Goal: Task Accomplishment & Management: Manage account settings

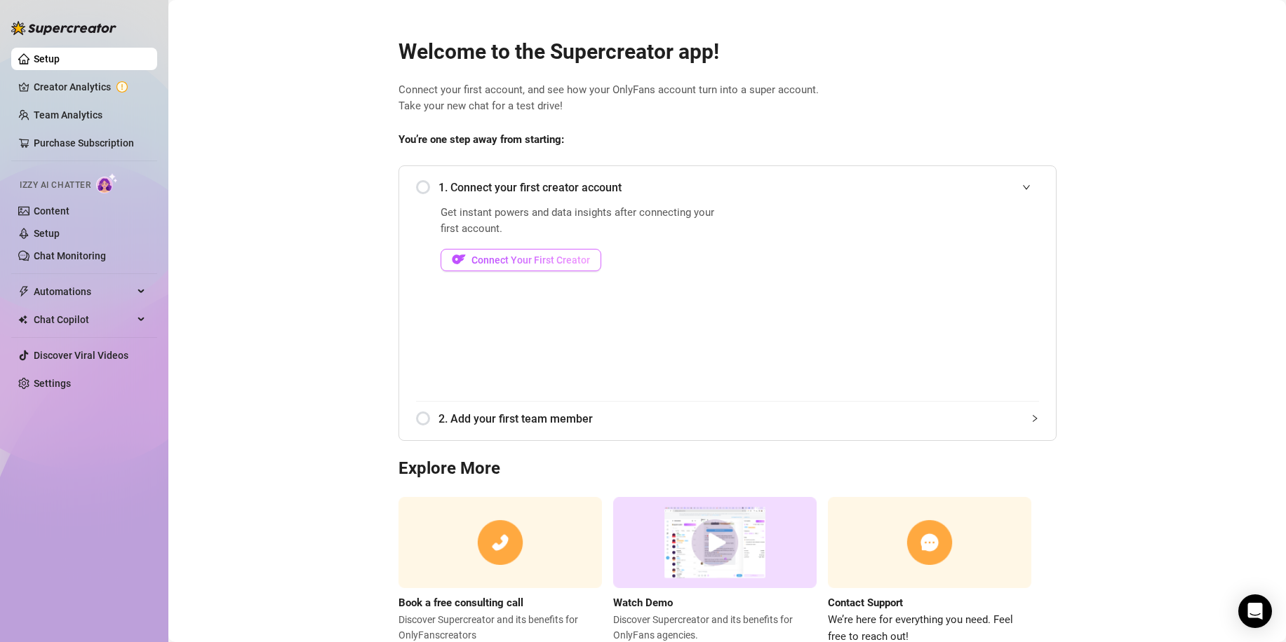
click at [532, 263] on span "Connect Your First Creator" at bounding box center [530, 260] width 119 height 11
click at [534, 256] on span "Connect Your First Creator" at bounding box center [530, 260] width 119 height 11
click at [537, 260] on span "Connect Your First Creator" at bounding box center [530, 260] width 119 height 11
click at [492, 262] on span "Connect Your First Creator" at bounding box center [530, 260] width 119 height 11
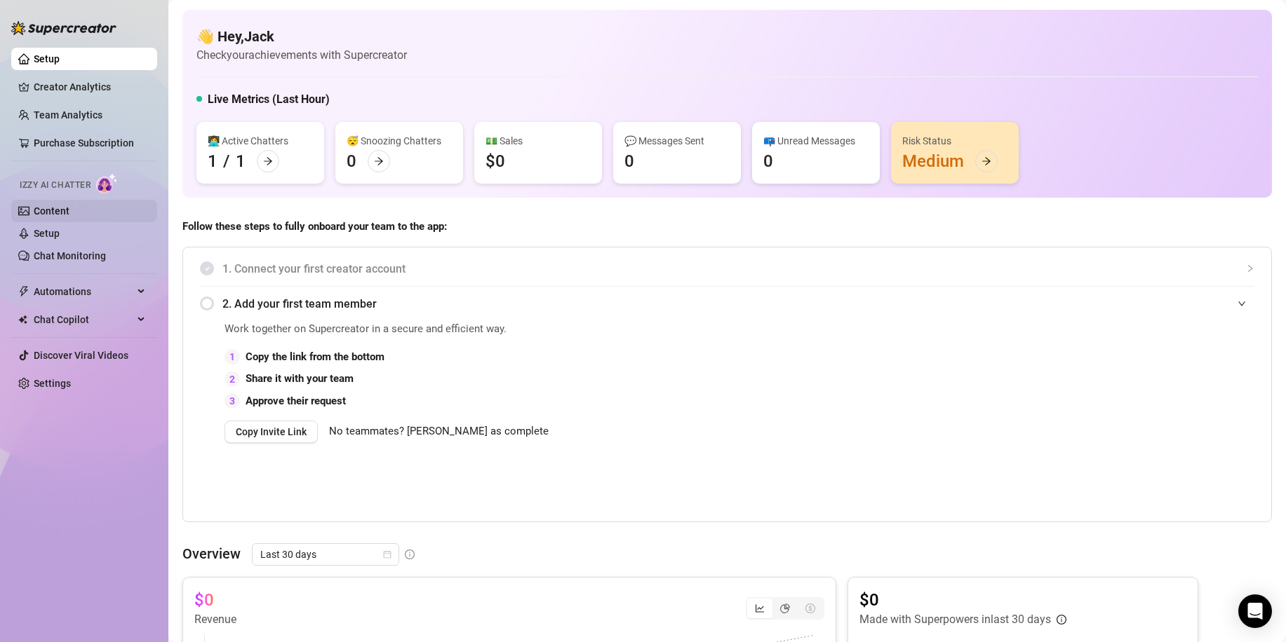
click at [58, 217] on link "Content" at bounding box center [52, 210] width 36 height 11
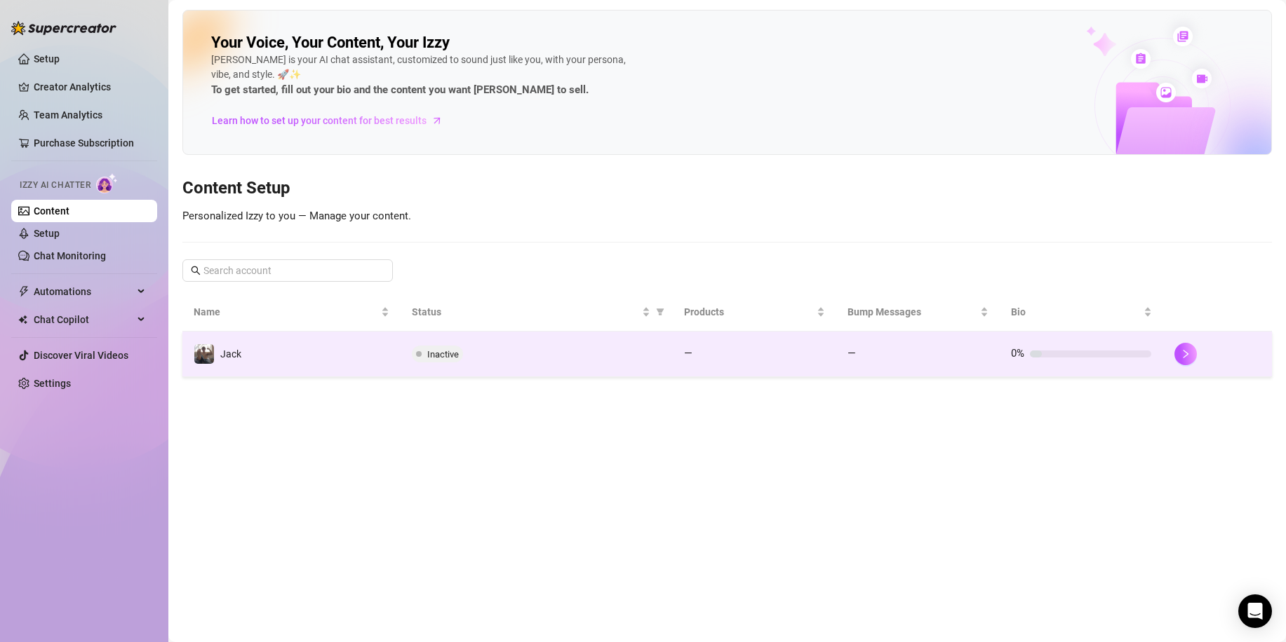
click at [328, 360] on td "Jack" at bounding box center [291, 355] width 218 height 46
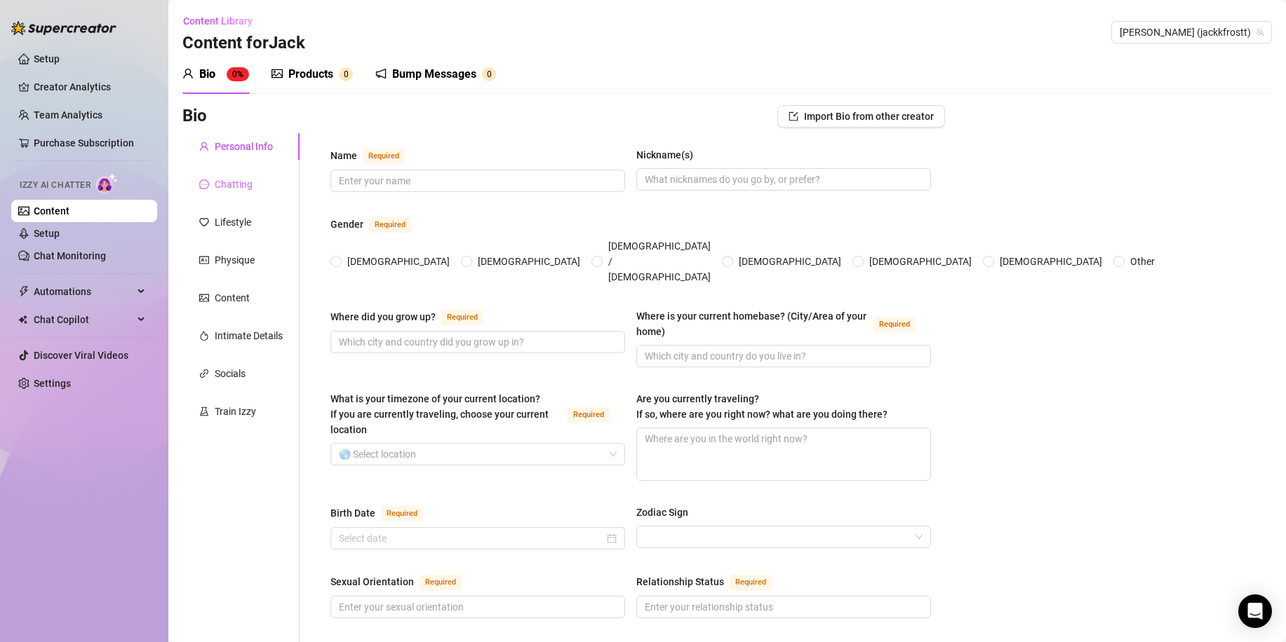
click at [262, 176] on div "Chatting" at bounding box center [240, 184] width 117 height 27
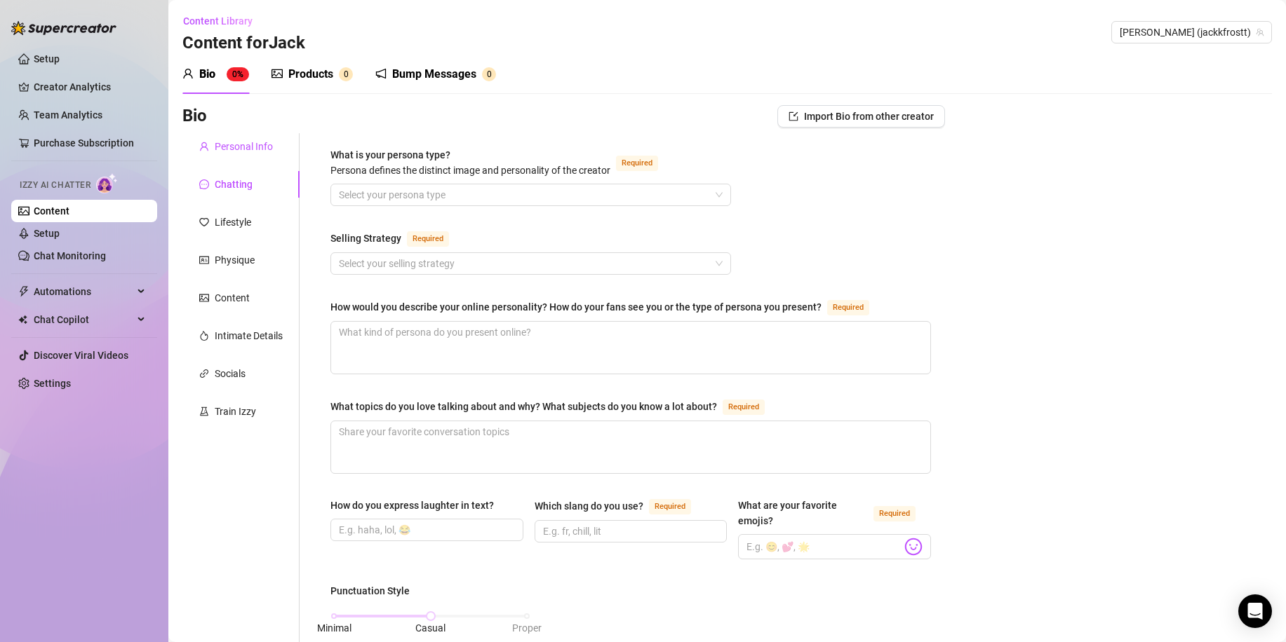
click at [264, 144] on div "Personal Info" at bounding box center [244, 146] width 58 height 15
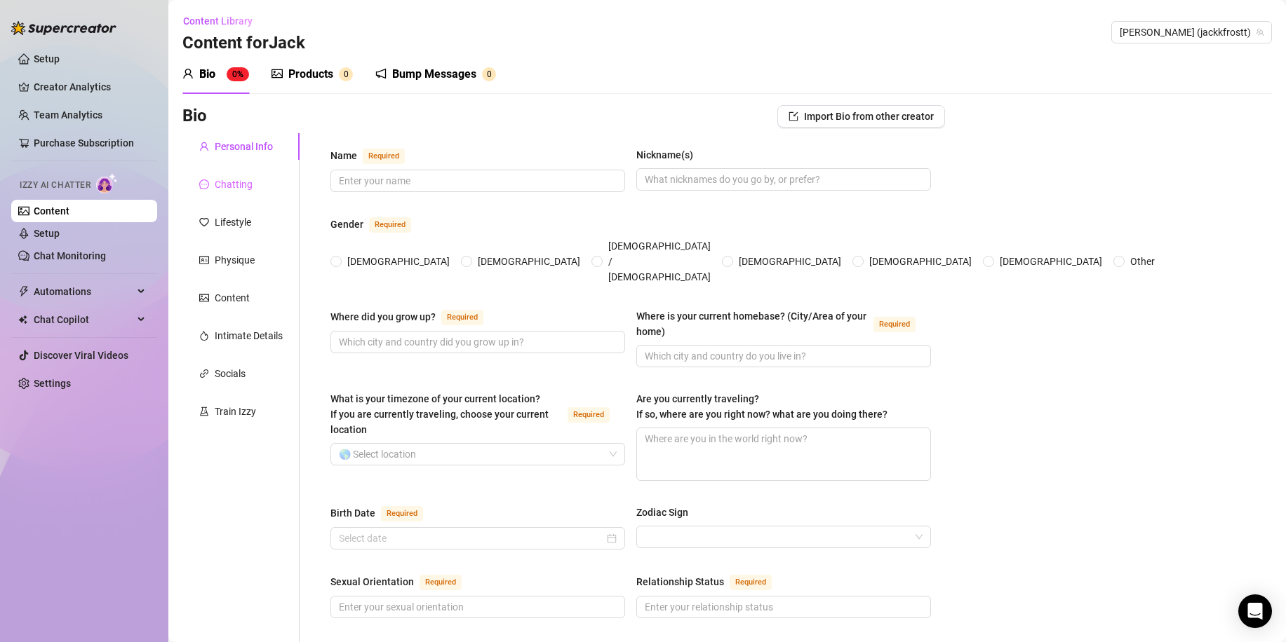
click at [286, 177] on div "Chatting" at bounding box center [240, 184] width 117 height 27
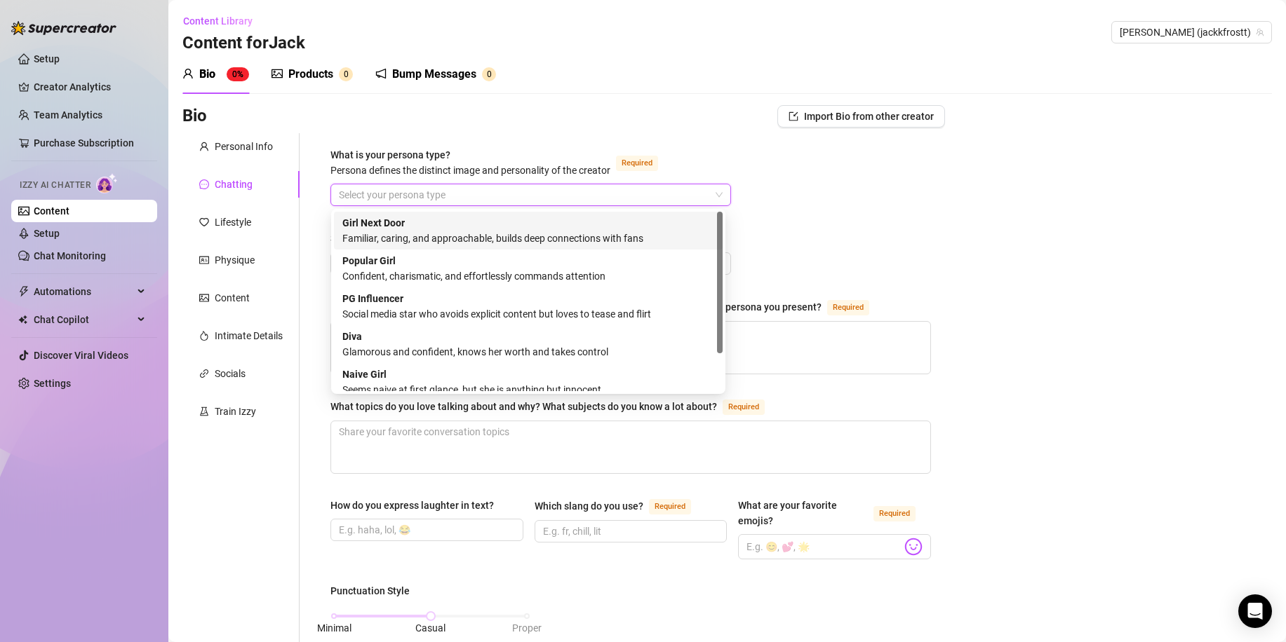
click at [382, 201] on input "What is your persona type? Persona defines the distinct image and personality o…" at bounding box center [524, 194] width 371 height 21
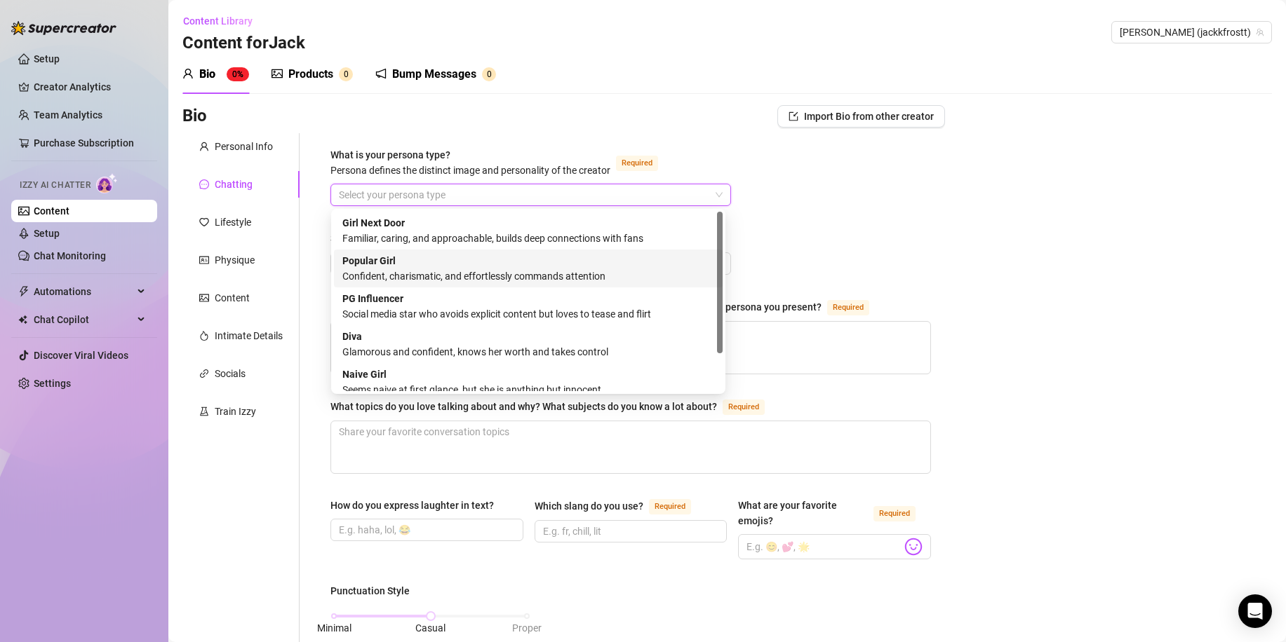
scroll to position [48, 0]
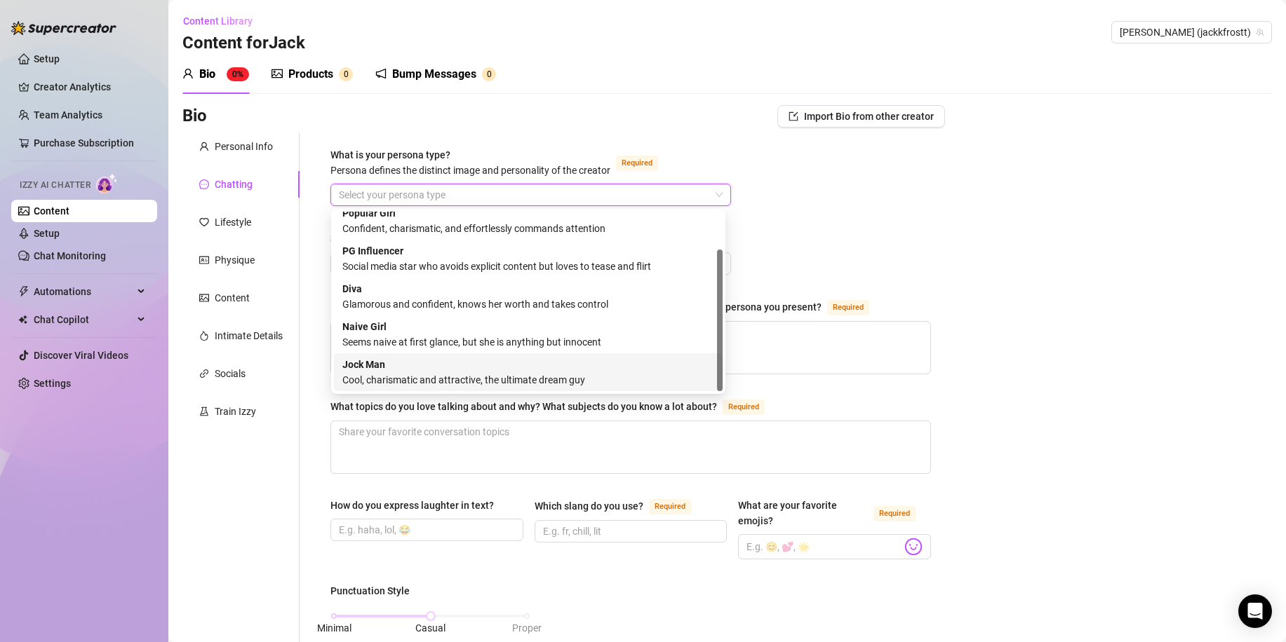
click at [483, 377] on div "Cool, charismatic and attractive, the ultimate dream guy" at bounding box center [528, 379] width 372 height 15
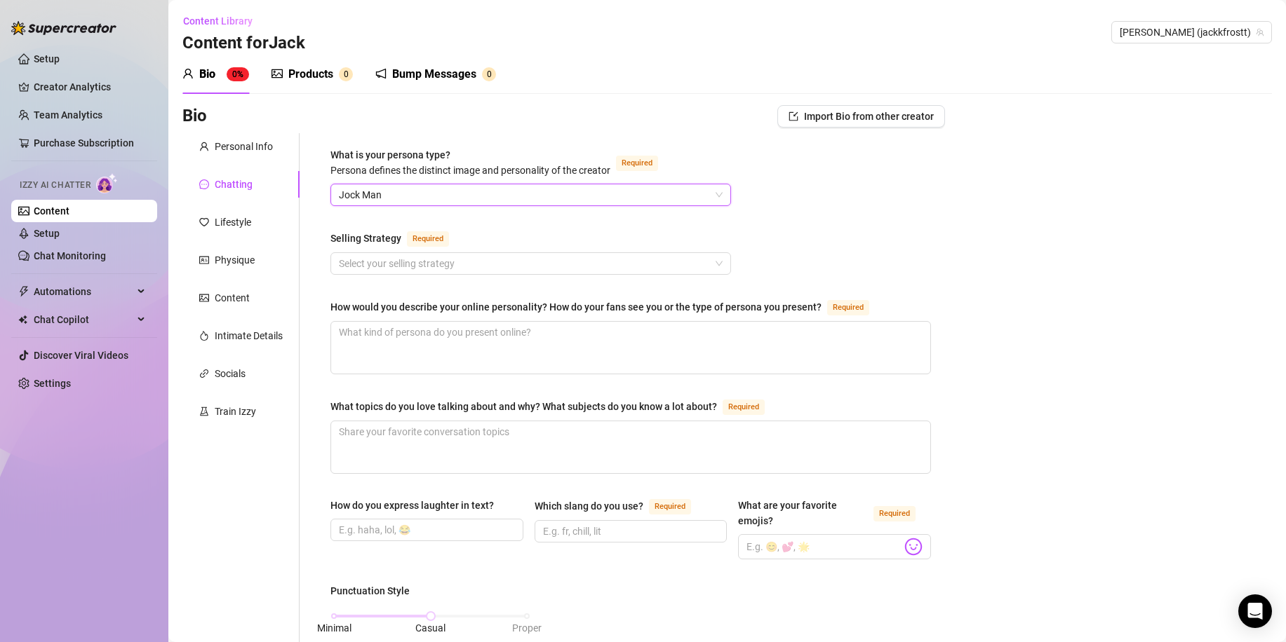
click at [494, 235] on div "Selling Strategy Required" at bounding box center [530, 241] width 400 height 22
click at [234, 215] on div "Lifestyle" at bounding box center [233, 222] width 36 height 15
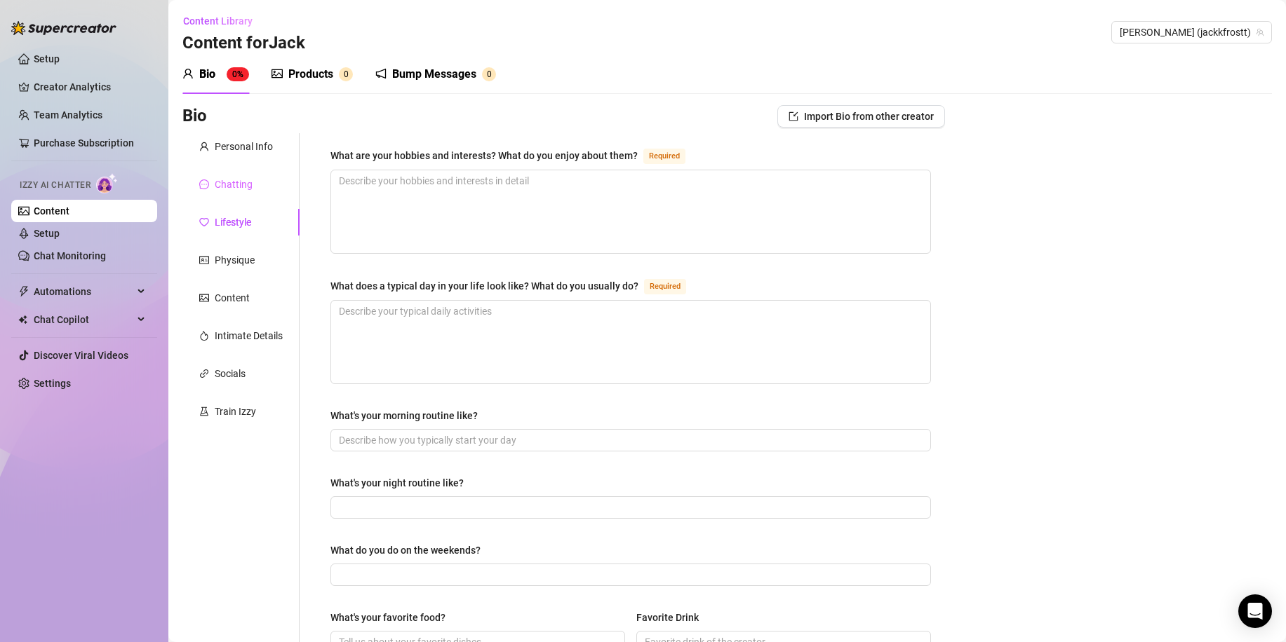
click at [263, 183] on div "Chatting" at bounding box center [240, 184] width 117 height 27
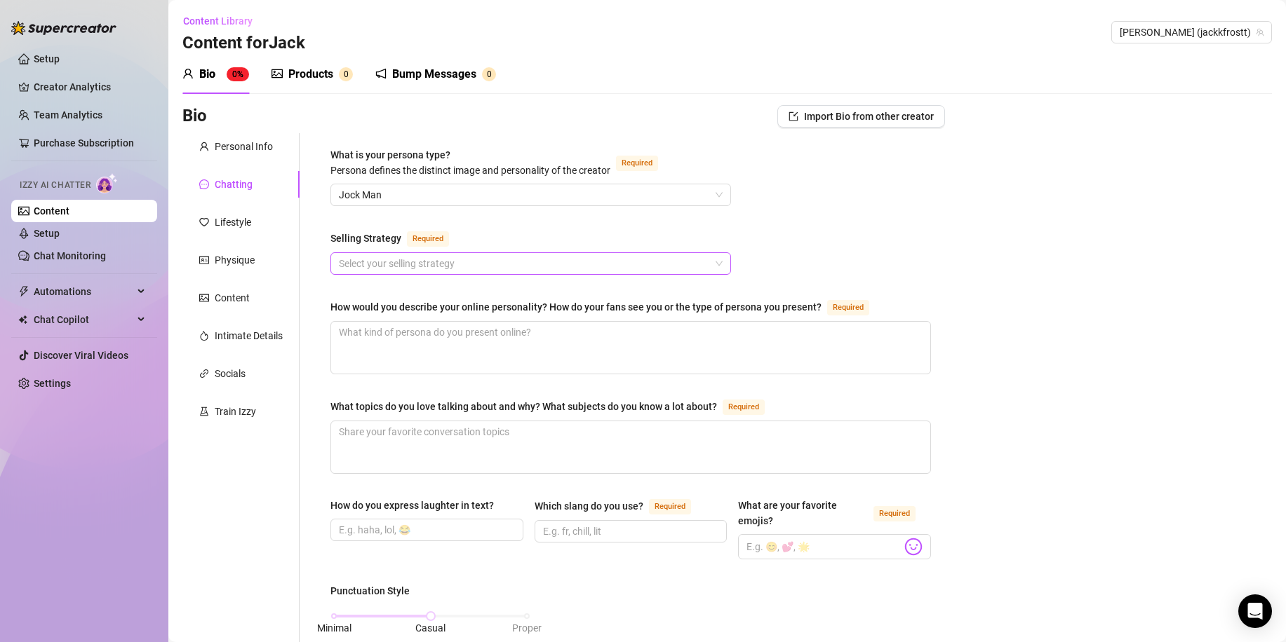
click at [417, 259] on input "Selling Strategy Required" at bounding box center [524, 263] width 371 height 21
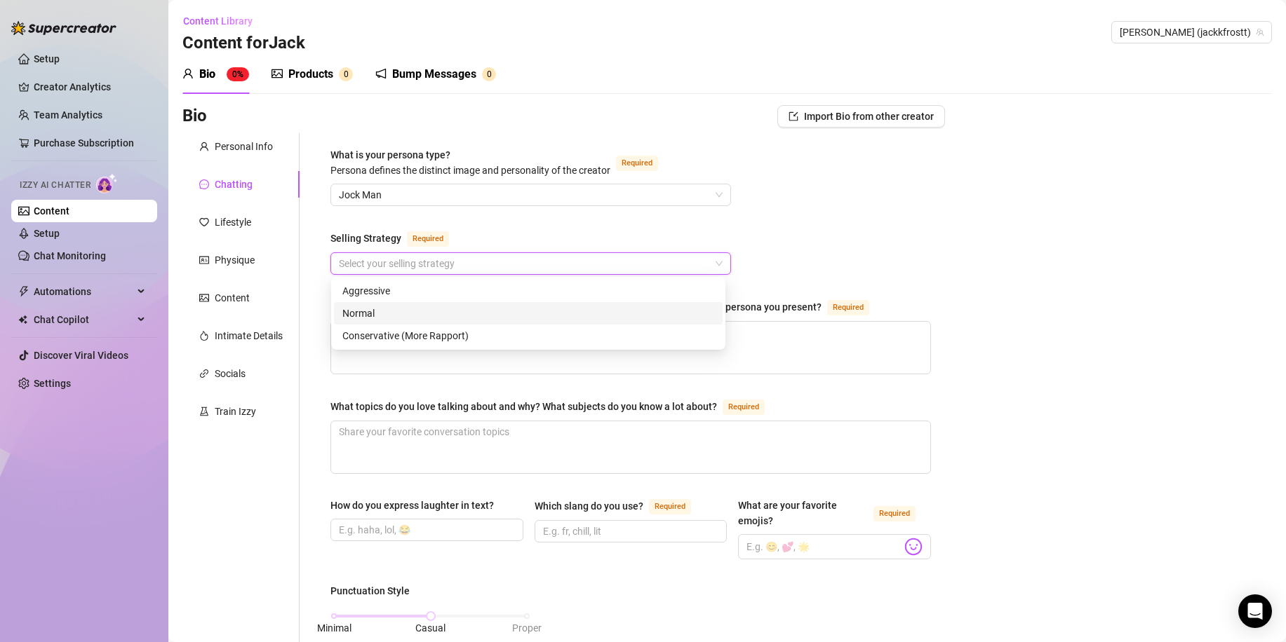
click at [410, 309] on div "Normal" at bounding box center [528, 313] width 372 height 15
click at [450, 255] on span "Normal" at bounding box center [531, 263] width 384 height 21
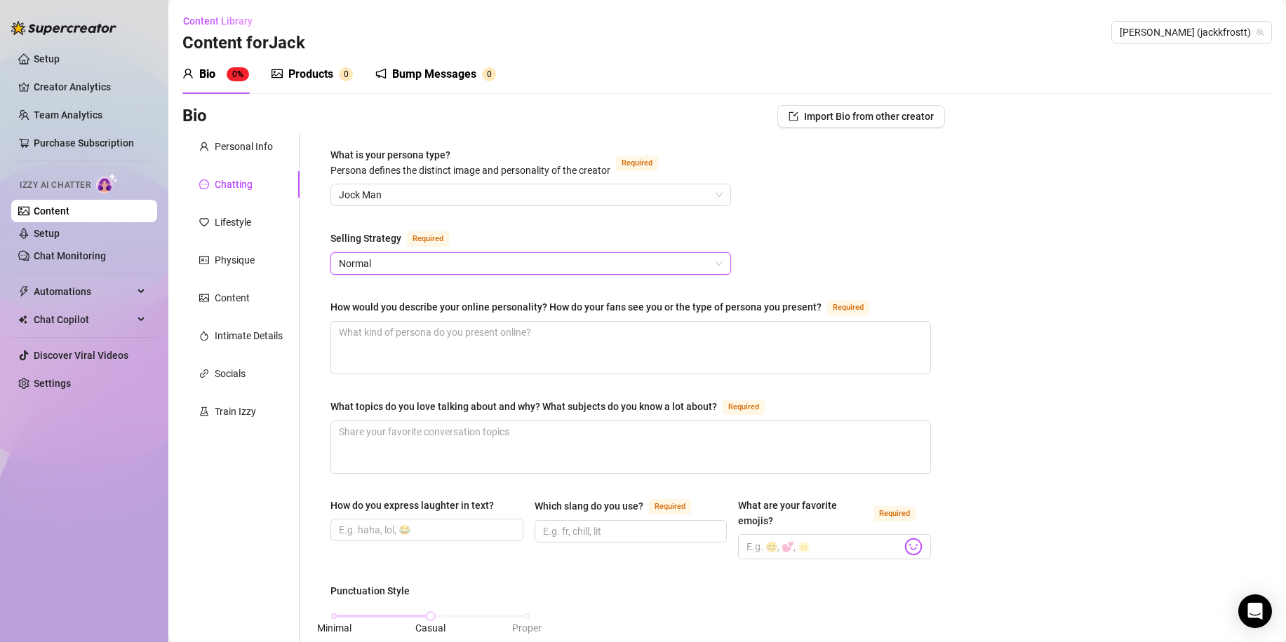
click at [461, 262] on span "Normal" at bounding box center [531, 263] width 384 height 21
click at [60, 58] on link "Setup" at bounding box center [47, 58] width 26 height 11
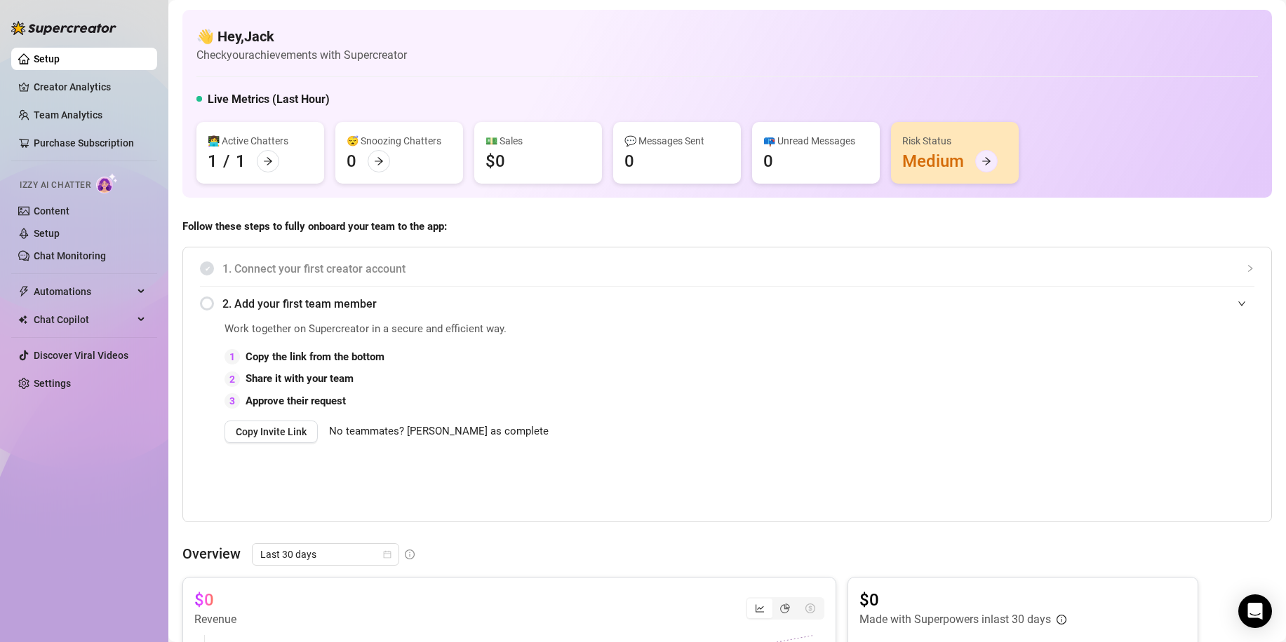
click at [978, 166] on div at bounding box center [986, 161] width 22 height 22
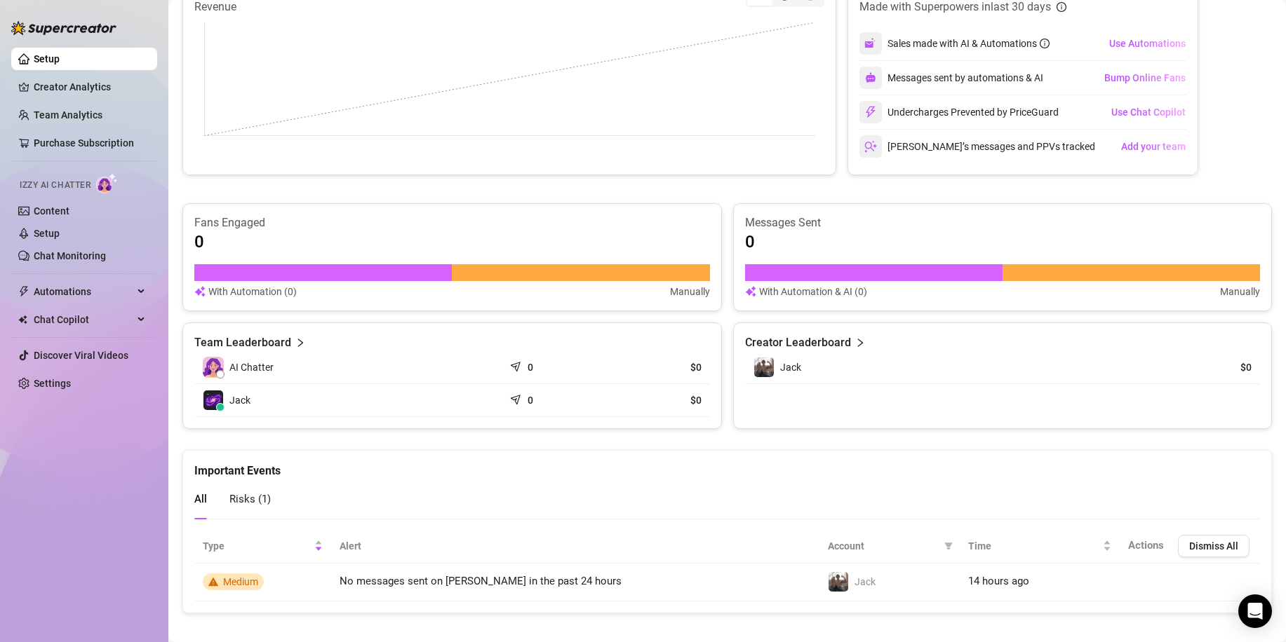
scroll to position [626, 0]
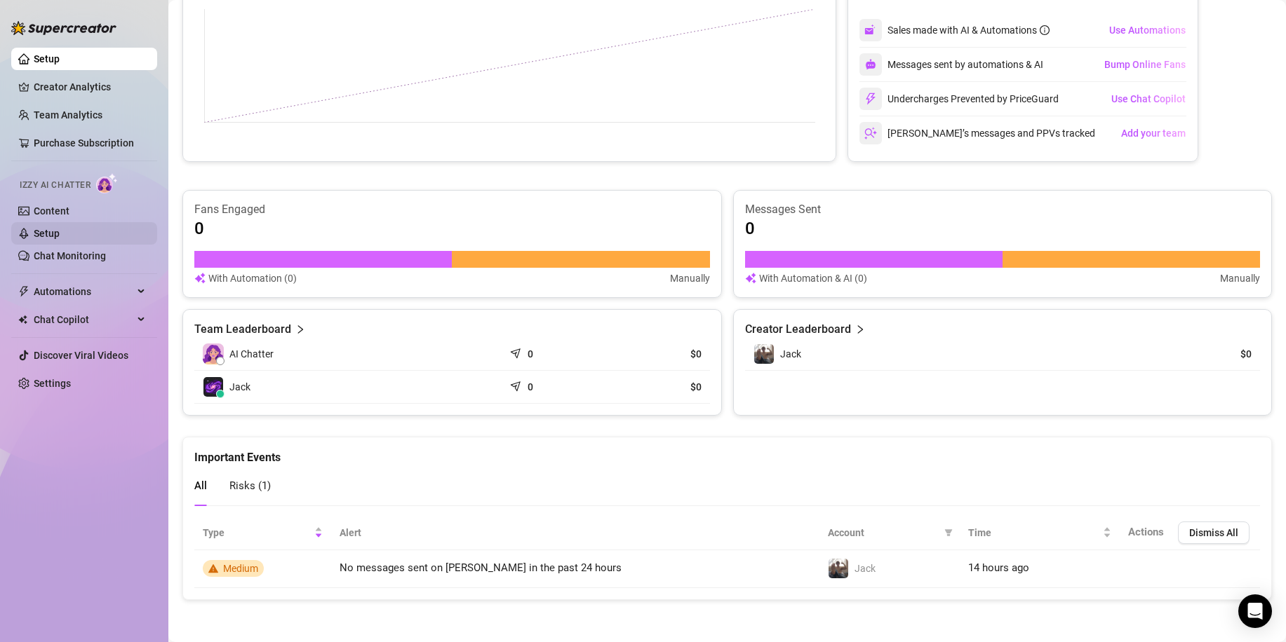
click at [60, 238] on link "Setup" at bounding box center [47, 233] width 26 height 11
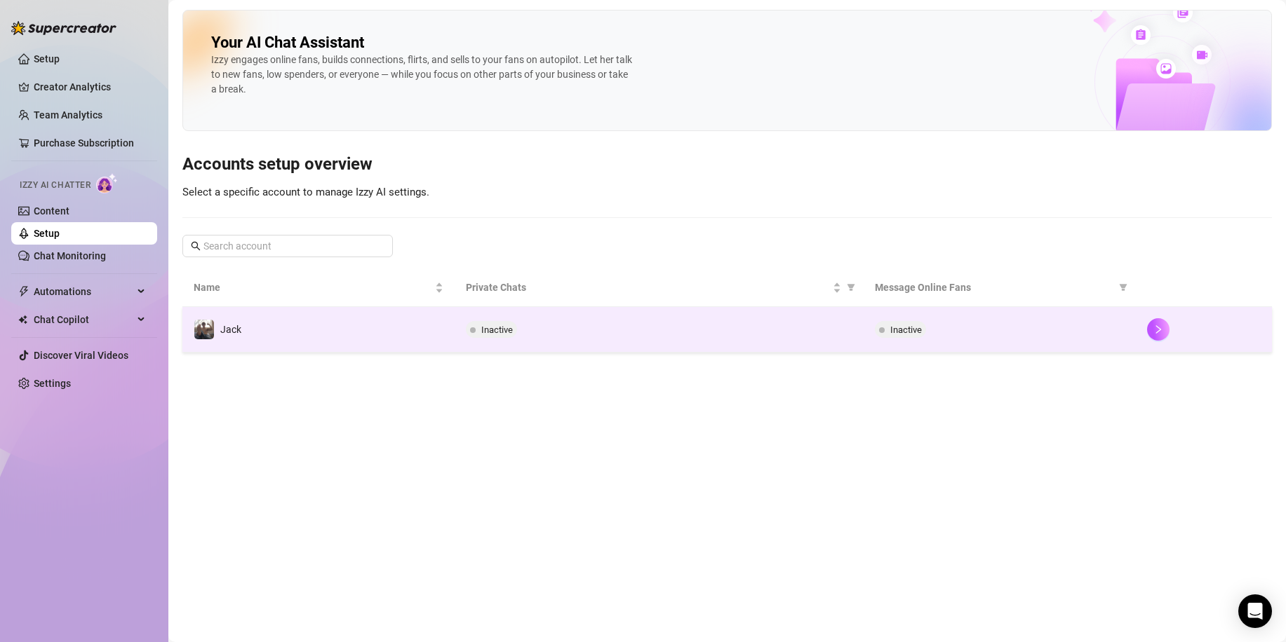
click at [276, 336] on td "Jack" at bounding box center [318, 330] width 272 height 46
